Goal: Task Accomplishment & Management: Manage account settings

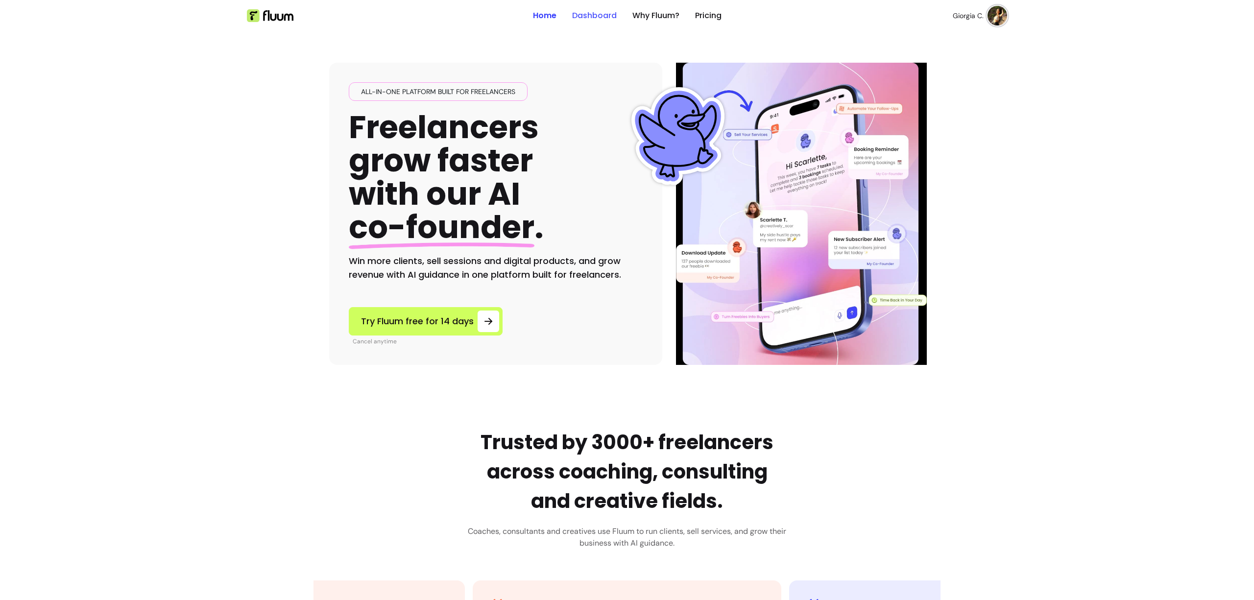
click at [601, 15] on link "Dashboard" at bounding box center [594, 16] width 45 height 12
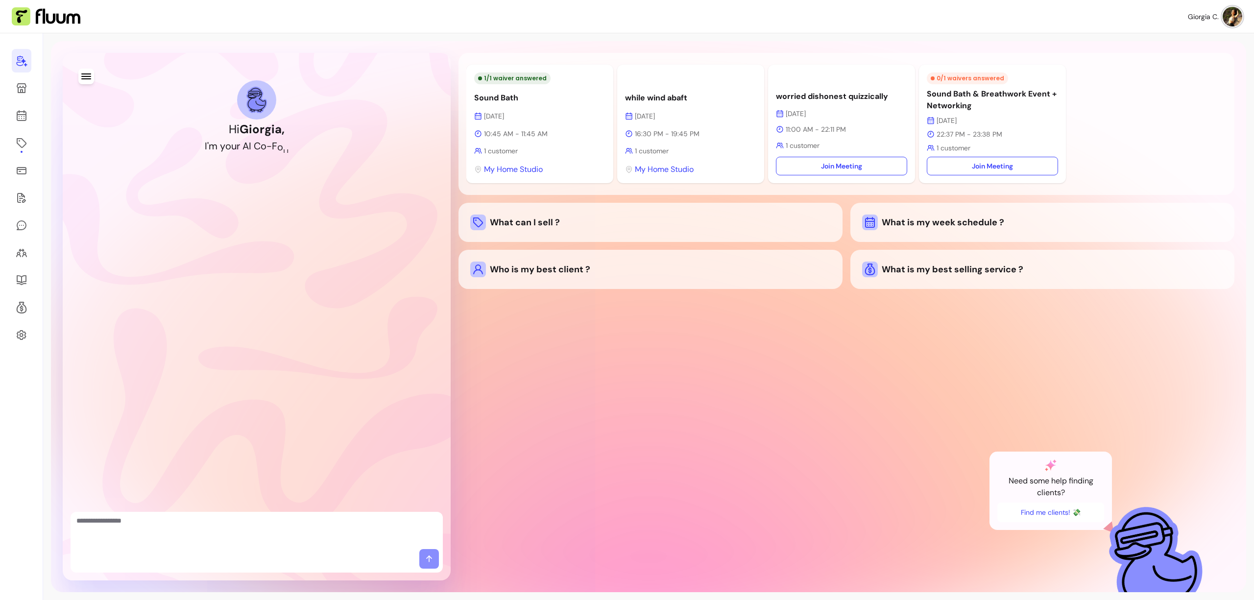
click at [92, 76] on button "button" at bounding box center [86, 77] width 16 height 16
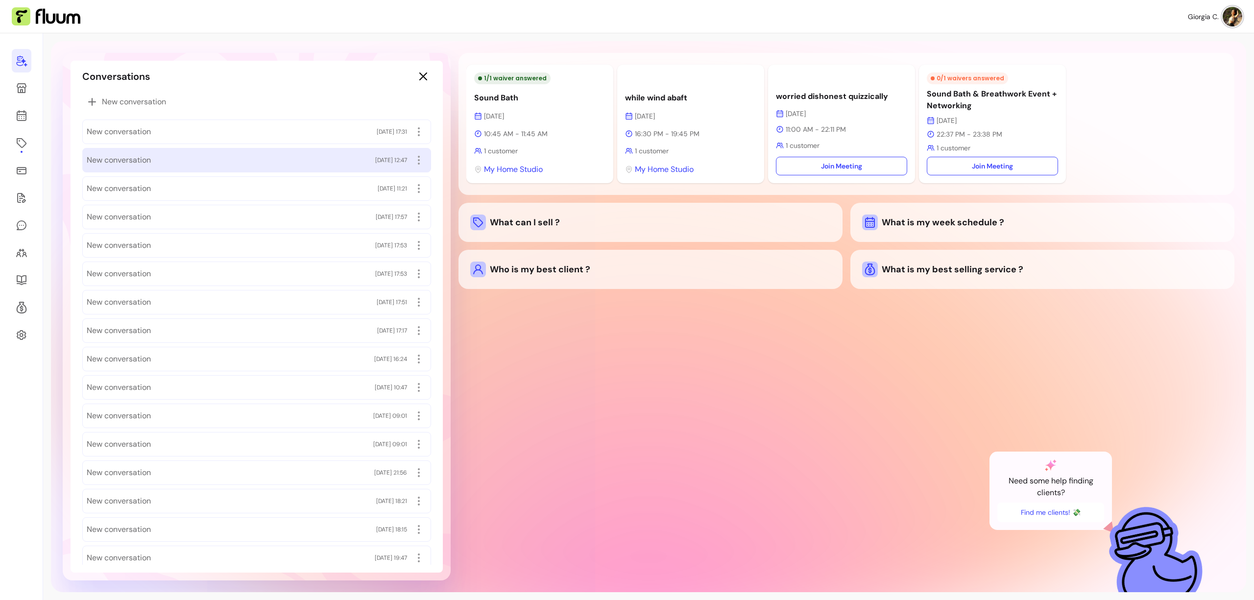
click at [159, 154] on div "New conversation [DATE] 12:47" at bounding box center [257, 160] width 340 height 16
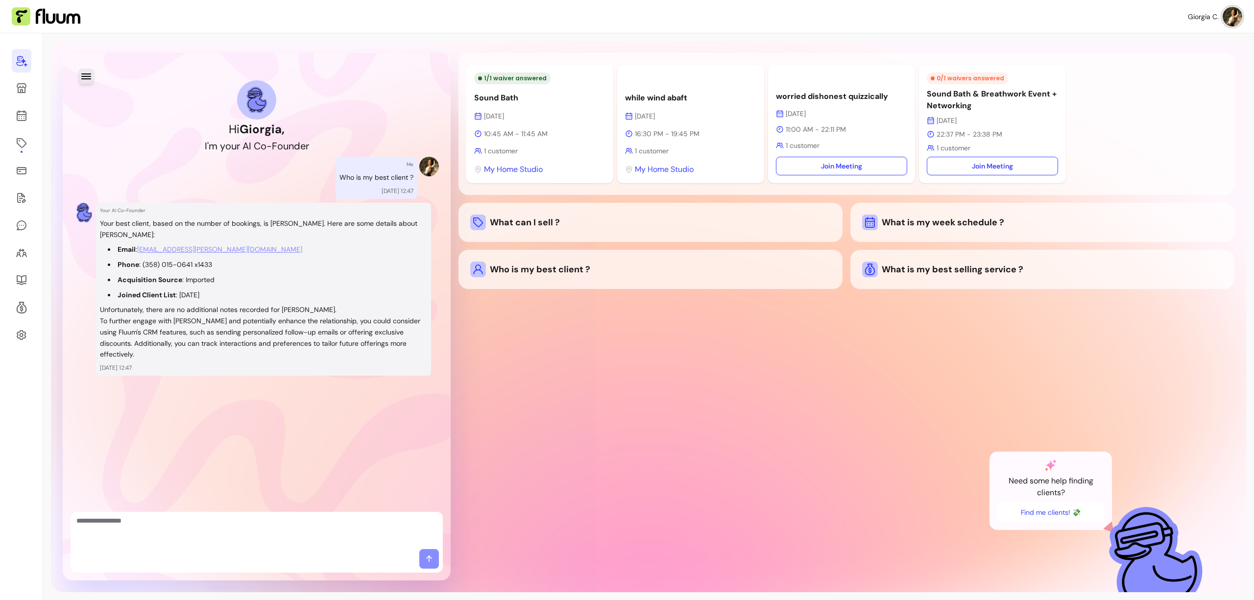
click at [88, 76] on icon "button" at bounding box center [86, 76] width 10 height 6
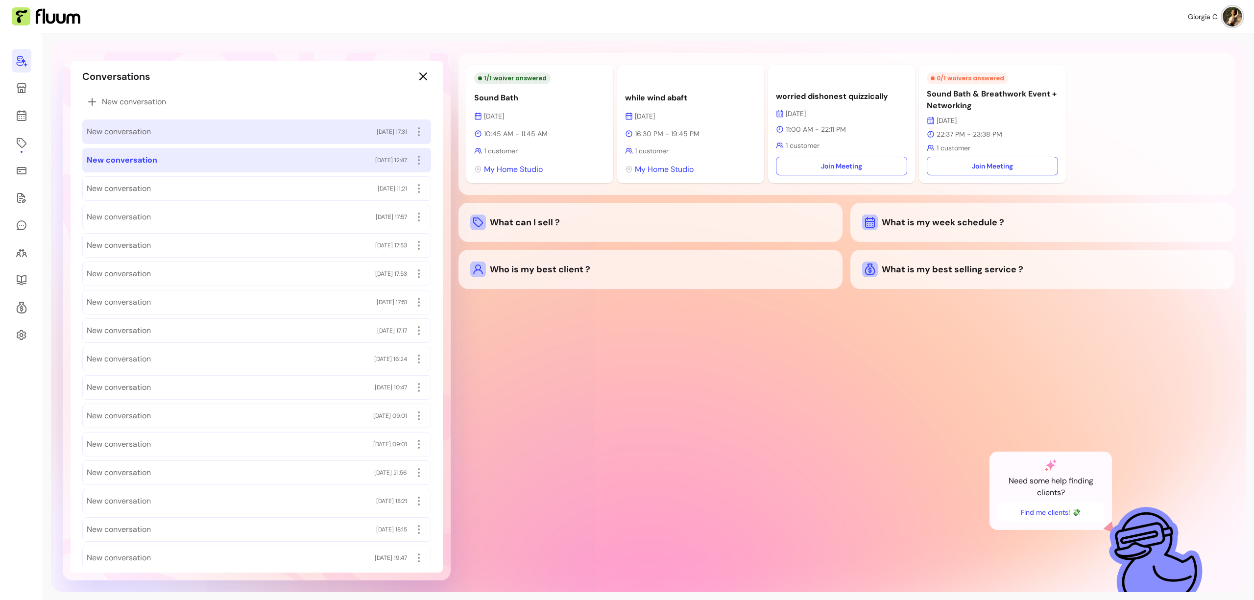
click at [165, 127] on div "New conversation [DATE] 17:31" at bounding box center [257, 132] width 340 height 16
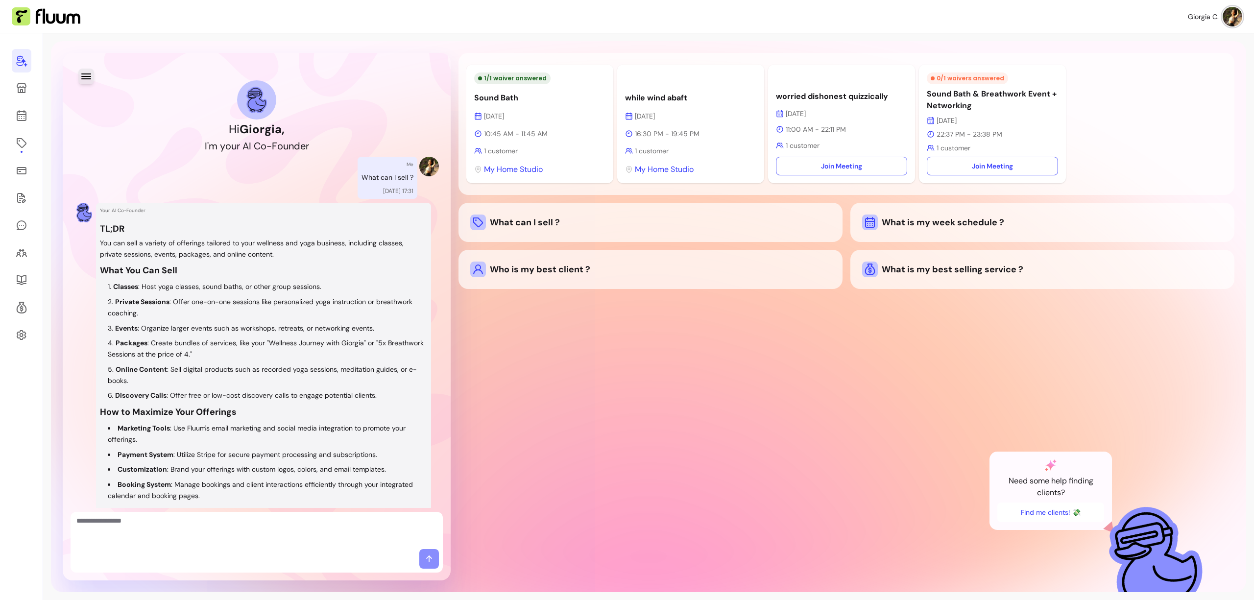
click at [82, 78] on icon "button" at bounding box center [86, 76] width 10 height 6
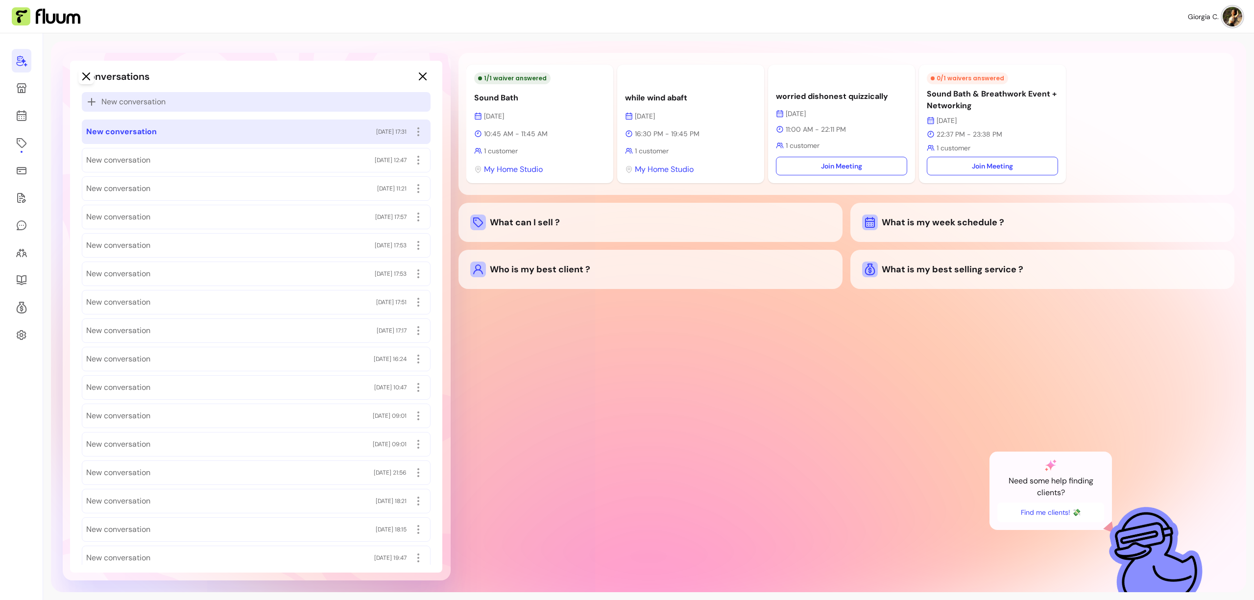
click at [170, 102] on p "New conversation" at bounding box center [256, 102] width 341 height 12
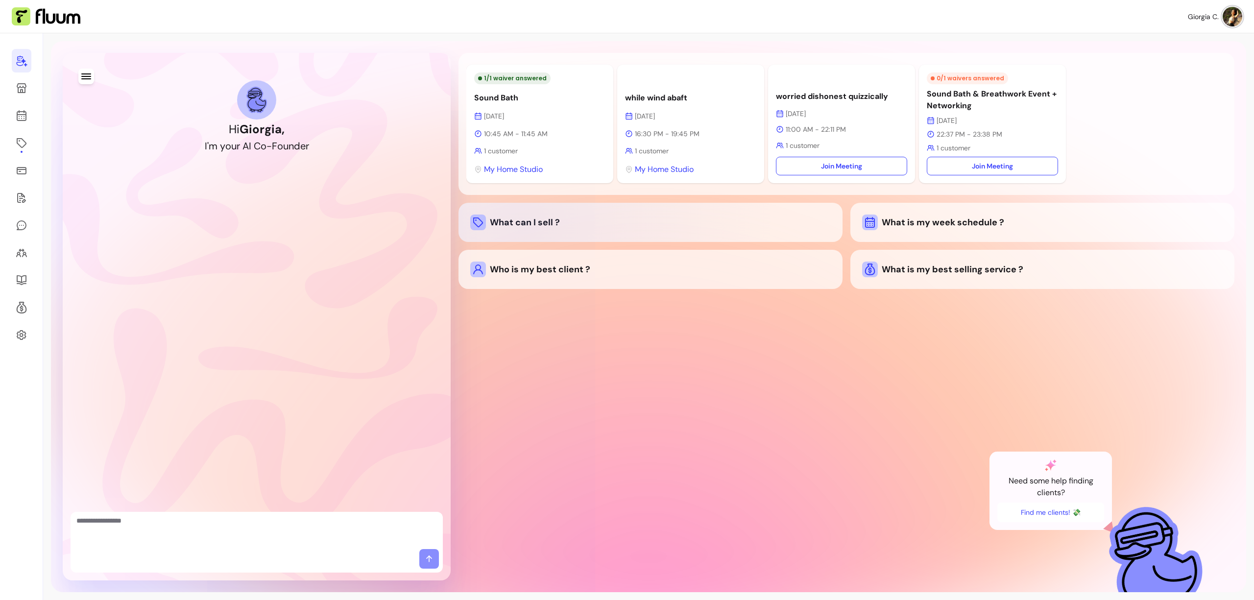
click at [520, 225] on div "What can I sell ?" at bounding box center [650, 223] width 361 height 16
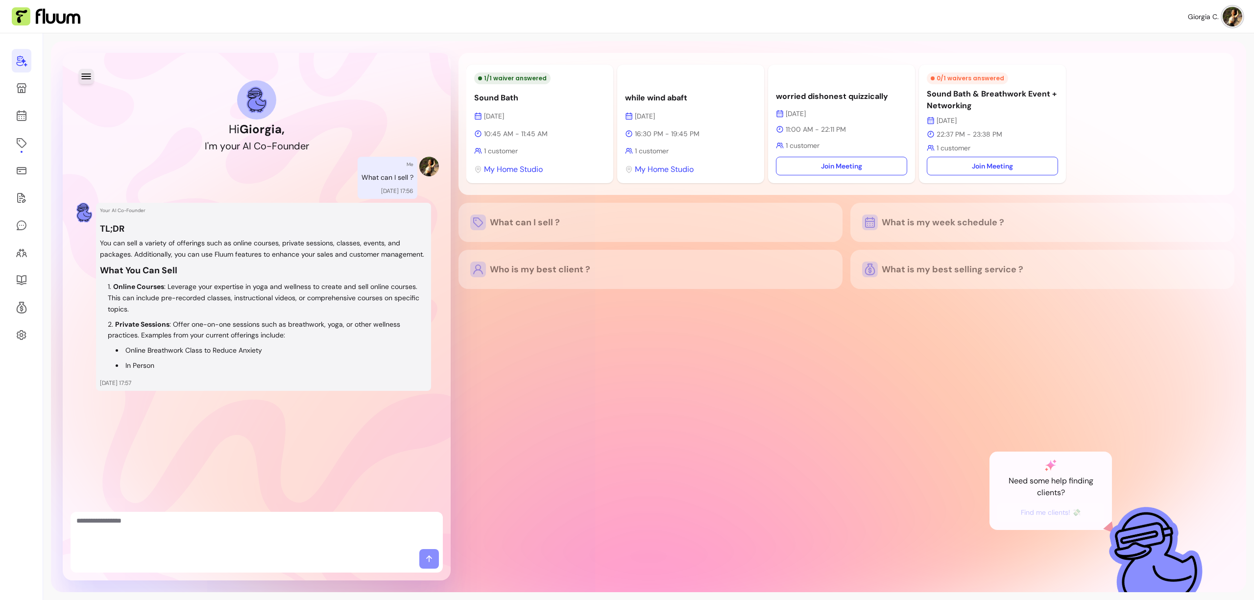
click at [84, 77] on icon "button" at bounding box center [85, 76] width 11 height 11
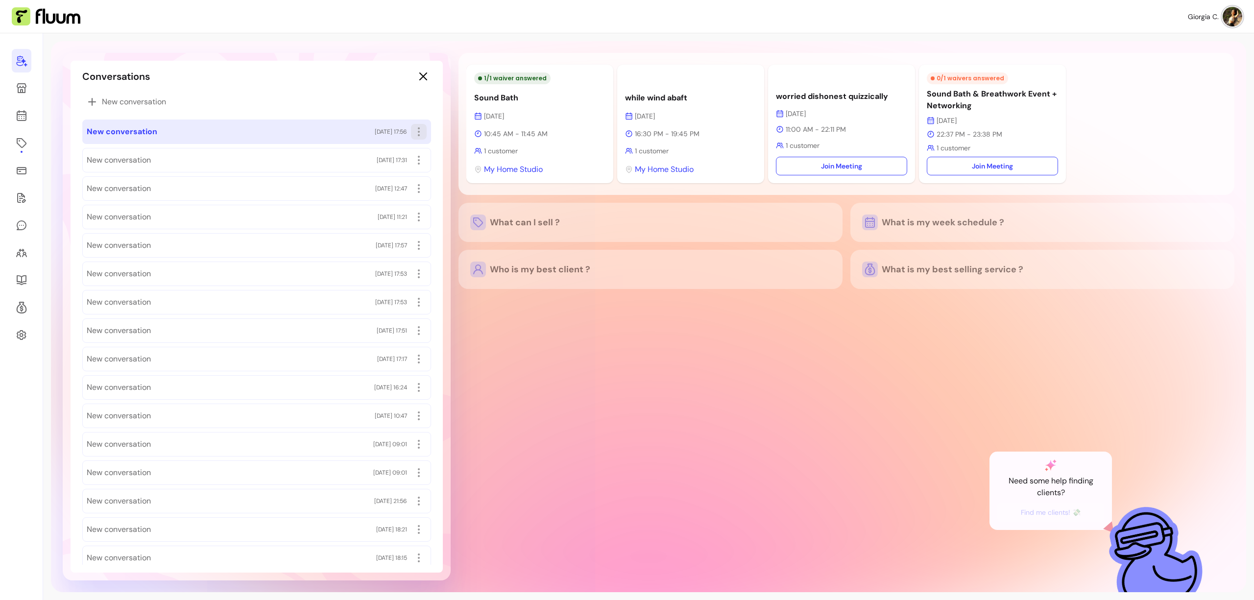
click at [415, 132] on icon "button" at bounding box center [419, 132] width 12 height 12
click at [385, 154] on span "Rename" at bounding box center [376, 154] width 72 height 10
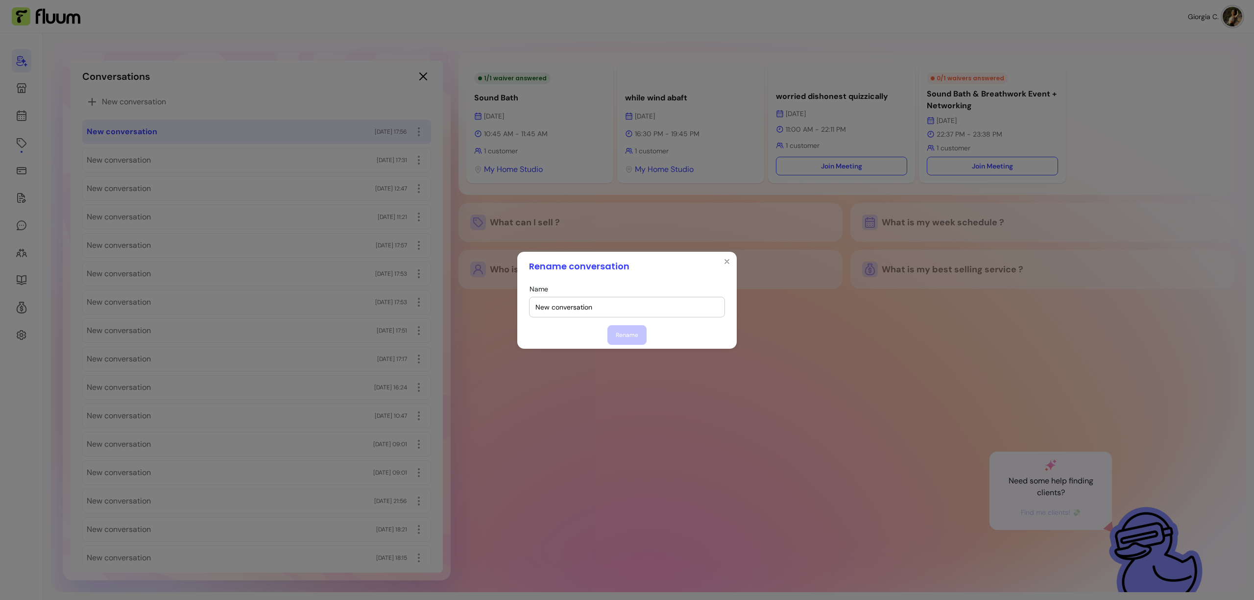
click at [580, 311] on input "New conversation" at bounding box center [627, 307] width 183 height 10
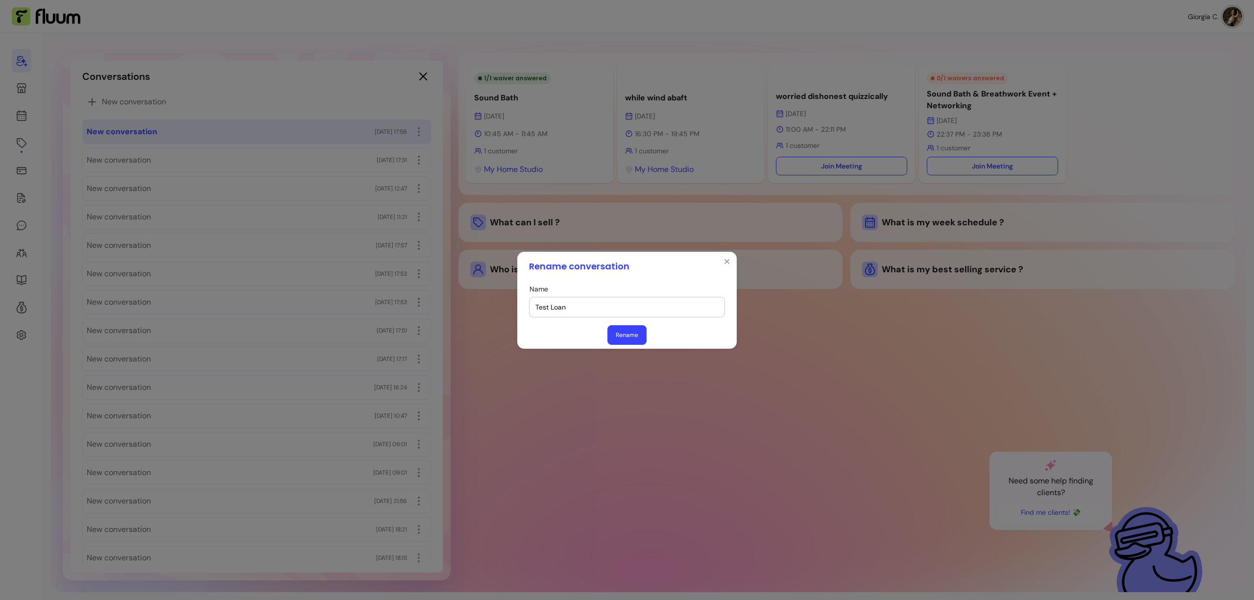
type input "Test Loan"
click at [630, 330] on button "Rename" at bounding box center [627, 335] width 39 height 20
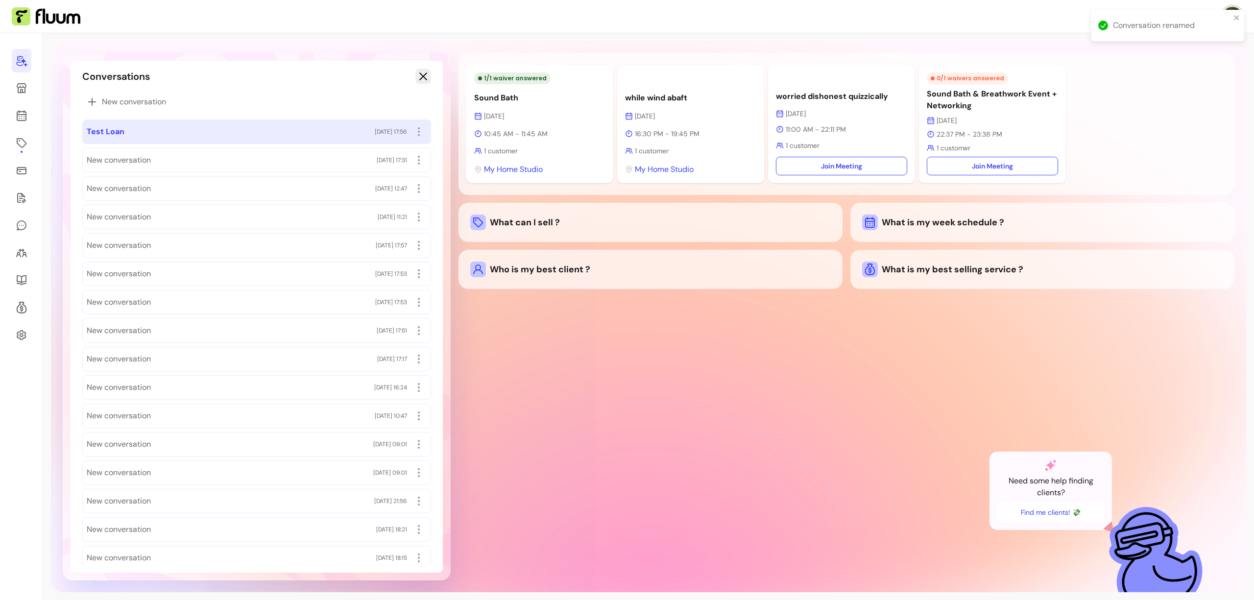
click at [417, 74] on icon "button" at bounding box center [422, 76] width 11 height 11
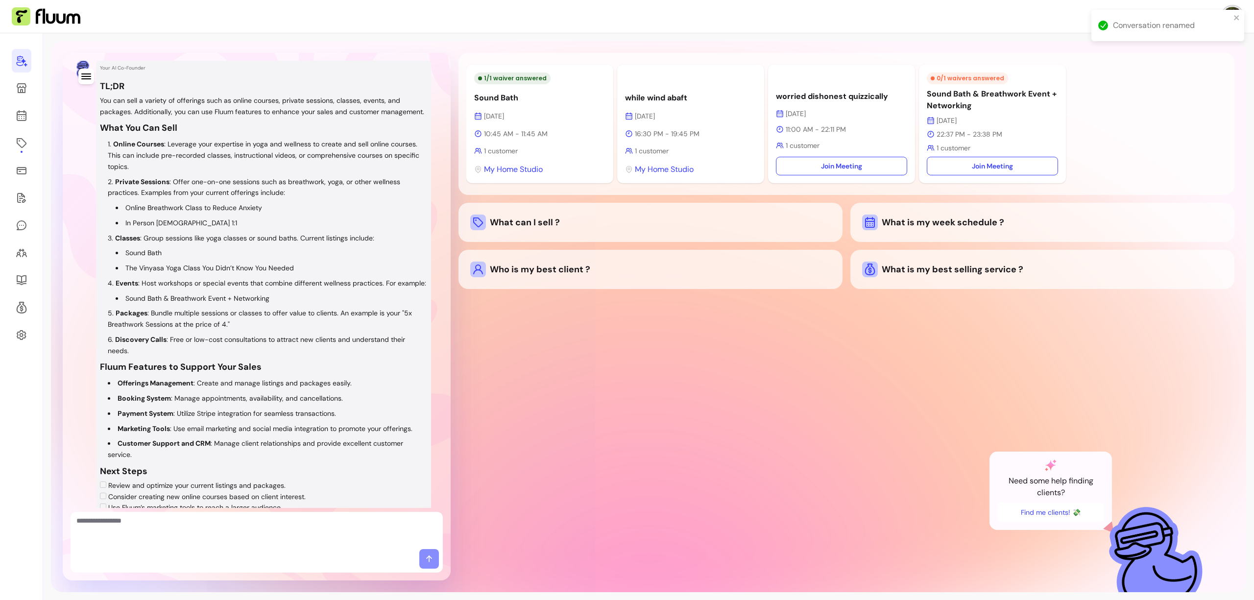
scroll to position [240, 0]
